Goal: Task Accomplishment & Management: Use online tool/utility

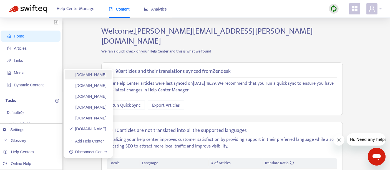
click at [106, 73] on link "[DOMAIN_NAME]" at bounding box center [88, 75] width 38 height 4
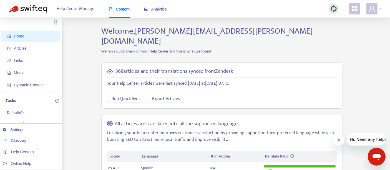
drag, startPoint x: 27, startPoint y: 47, endPoint x: 68, endPoint y: 48, distance: 41.1
click at [28, 47] on span "Articles" at bounding box center [31, 48] width 49 height 11
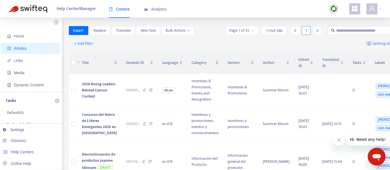
click at [304, 30] on div "Page 1 of 25 1 - 15 of 368 1" at bounding box center [276, 30] width 100 height 9
click at [337, 31] on input "text" at bounding box center [363, 31] width 53 height 6
paste input "**********"
type input "**********"
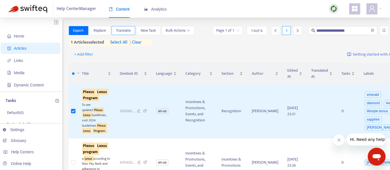
click at [123, 29] on span "Translate" at bounding box center [123, 31] width 15 height 6
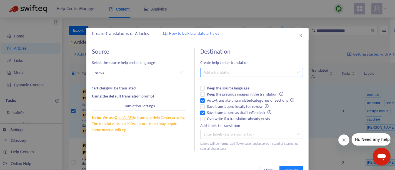
click at [221, 71] on div at bounding box center [249, 72] width 94 height 7
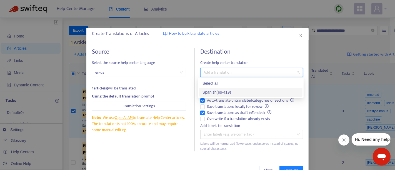
drag, startPoint x: 213, startPoint y: 92, endPoint x: 213, endPoint y: 96, distance: 4.2
click at [213, 92] on div "Spanish ( es-419 )" at bounding box center [251, 92] width 97 height 6
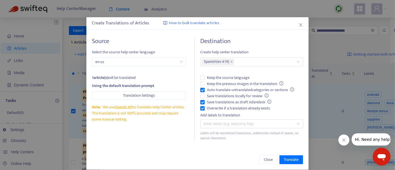
scroll to position [16, 0]
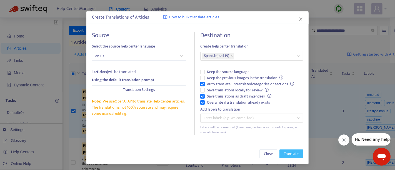
click at [288, 154] on span "Translate" at bounding box center [291, 154] width 15 height 6
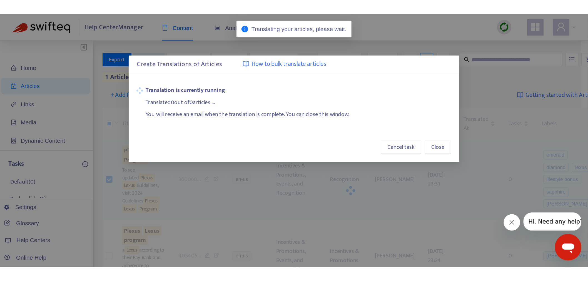
scroll to position [0, 0]
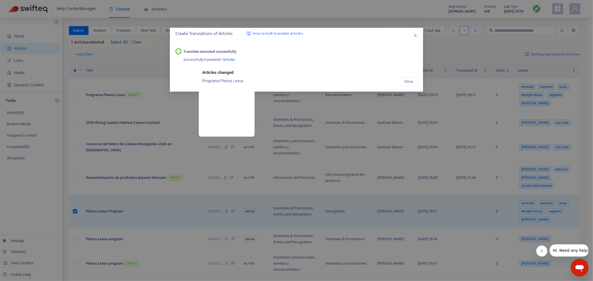
click at [225, 82] on link "Programa Plexus Lexus" at bounding box center [226, 81] width 49 height 6
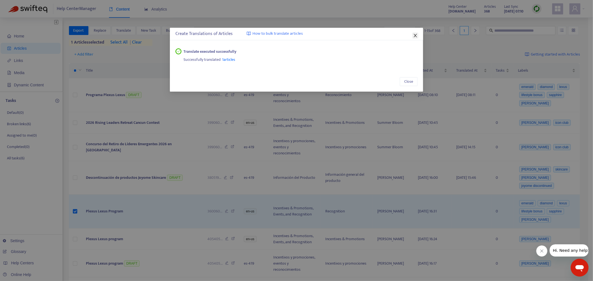
click at [390, 35] on icon "close" at bounding box center [414, 35] width 3 height 3
